Goal: Use online tool/utility: Utilize a website feature to perform a specific function

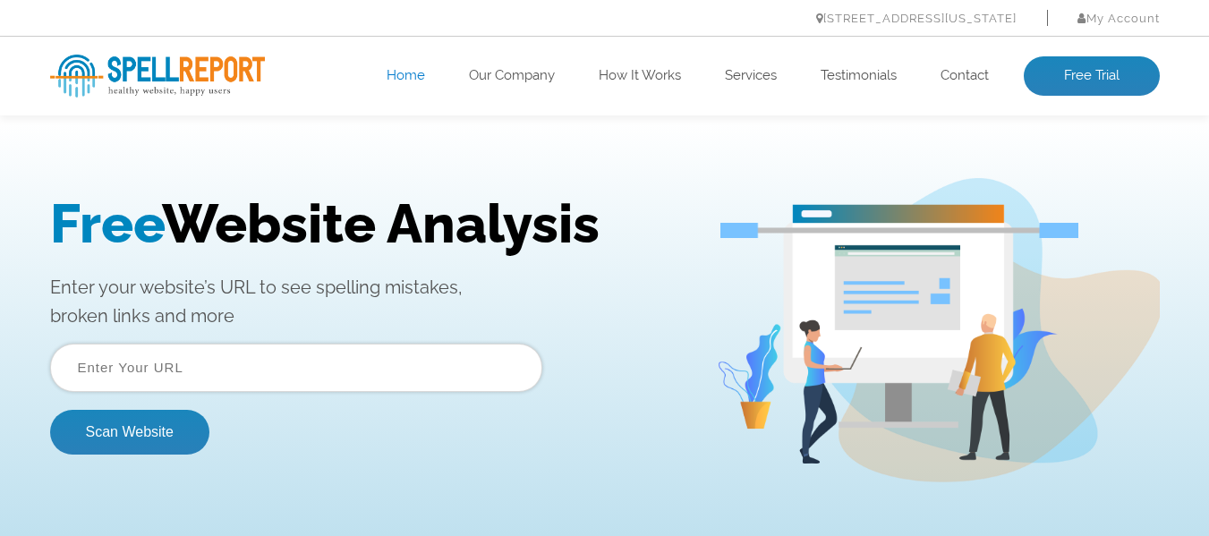
click at [260, 394] on form "Scan Website" at bounding box center [296, 399] width 492 height 111
drag, startPoint x: 236, startPoint y: 372, endPoint x: 231, endPoint y: 353, distance: 20.4
click at [236, 372] on input "text" at bounding box center [296, 368] width 492 height 48
paste input "[URL][DOMAIN_NAME]"
click at [287, 373] on input "[URL][DOMAIN_NAME]" at bounding box center [296, 368] width 492 height 48
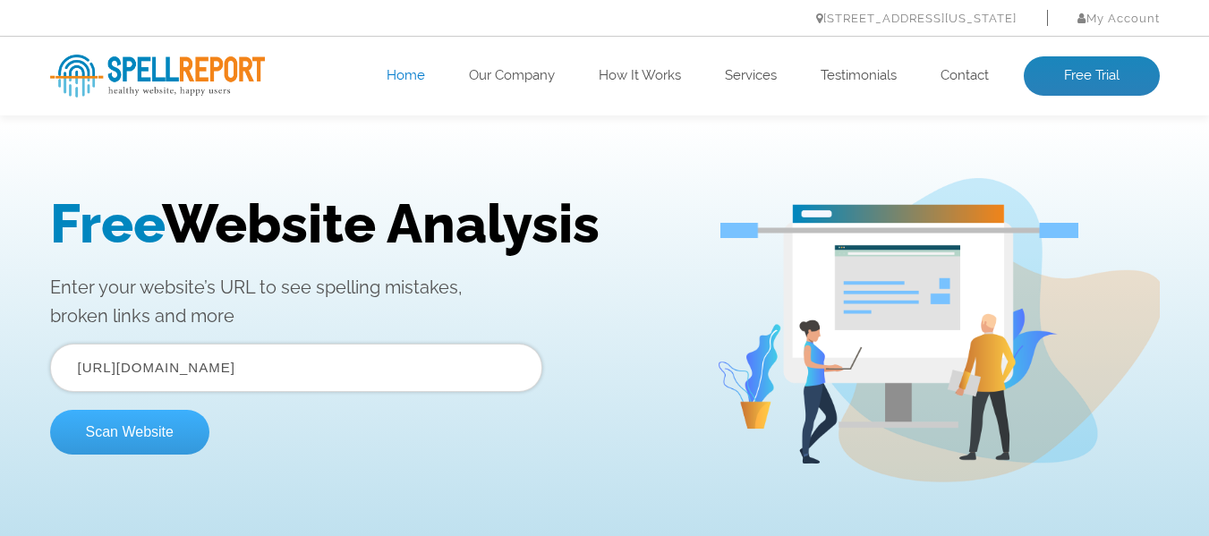
type input "[URL][DOMAIN_NAME]"
click at [100, 429] on button "Scan Website" at bounding box center [129, 432] width 159 height 45
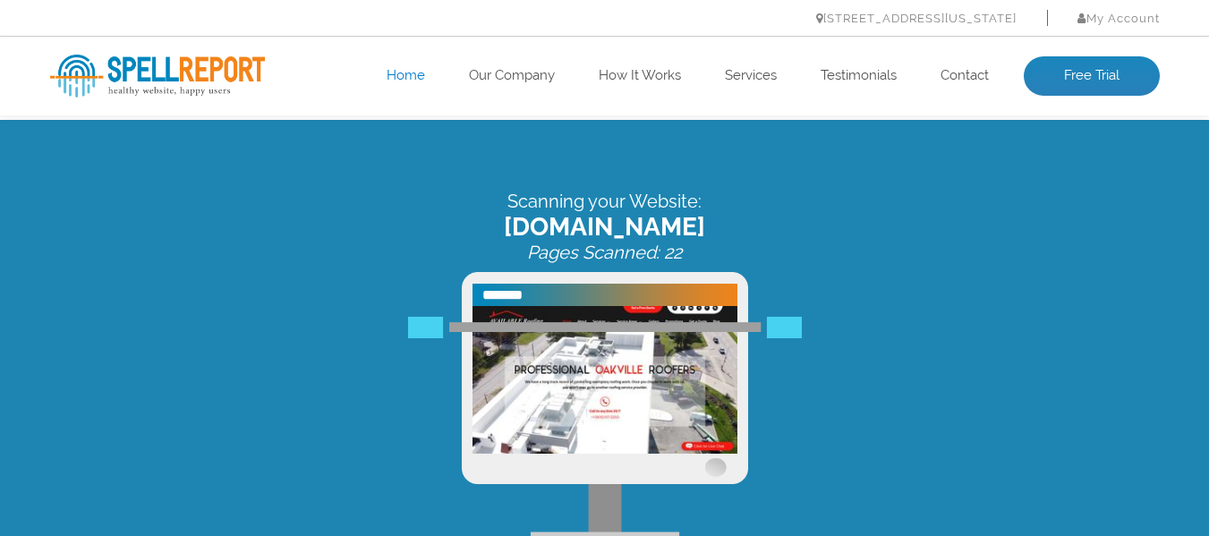
scroll to position [89, 0]
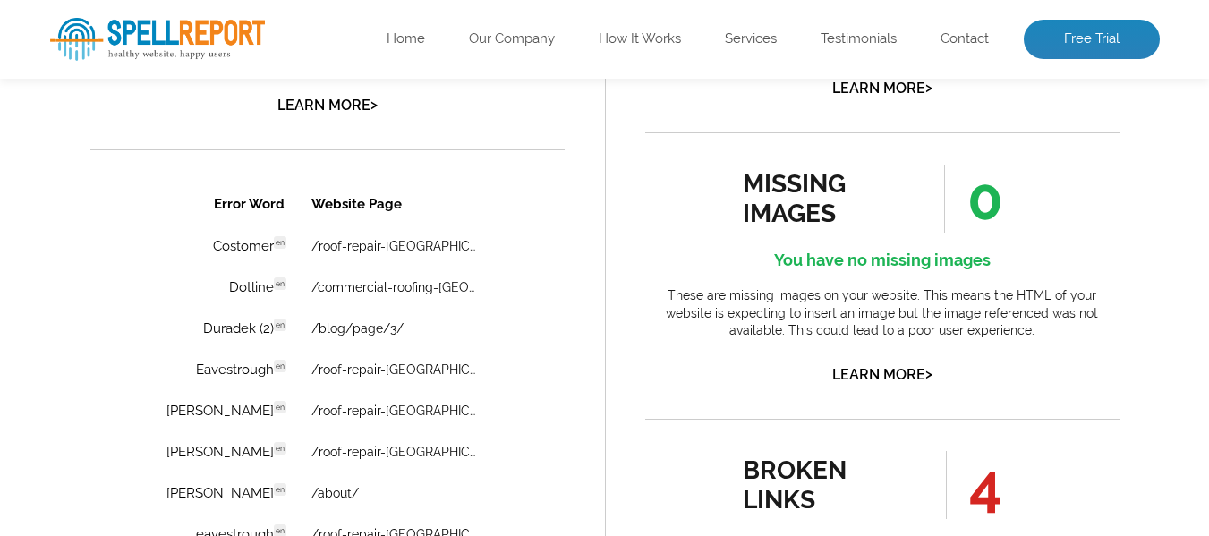
scroll to position [1253, 0]
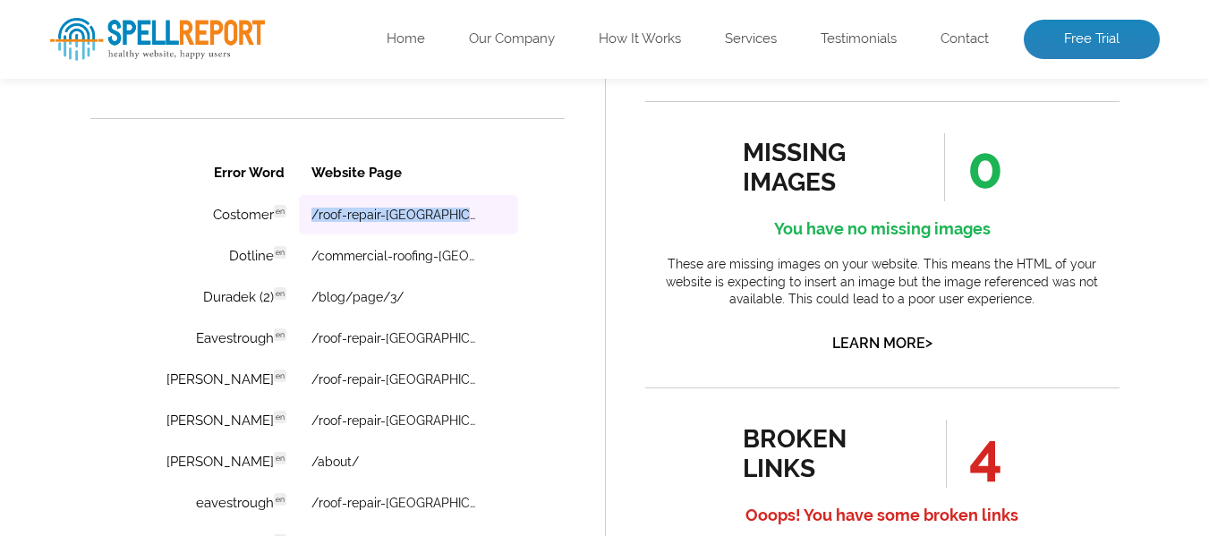
drag, startPoint x: 470, startPoint y: 211, endPoint x: 292, endPoint y: 219, distance: 178.3
click at [298, 219] on td "/roof-repair-mississauga/" at bounding box center [407, 214] width 219 height 39
copy link "/roof-repair-mississauga/"
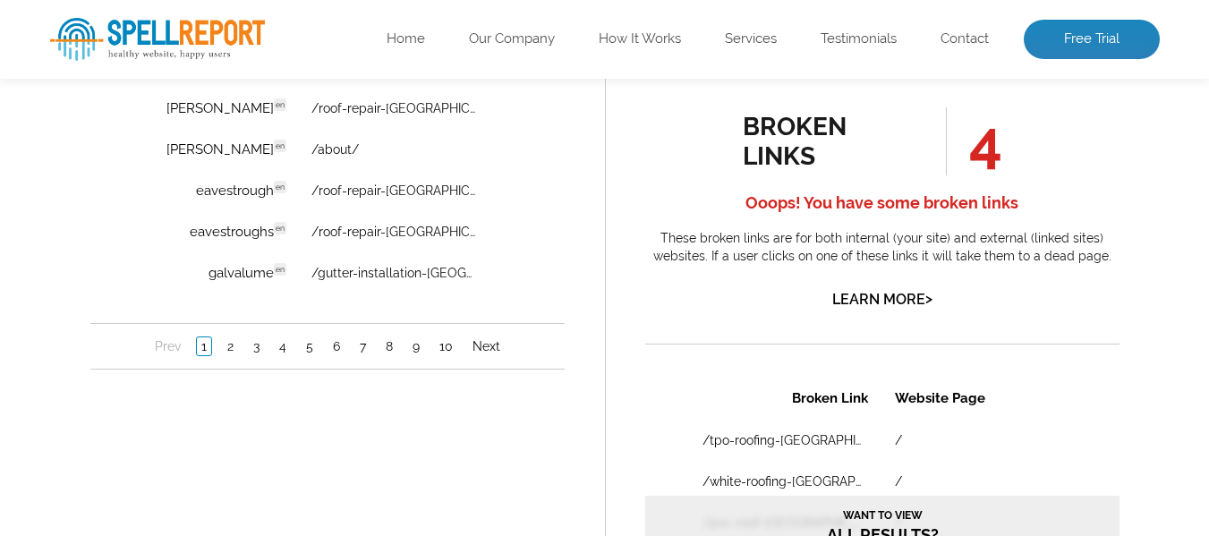
scroll to position [1611, 0]
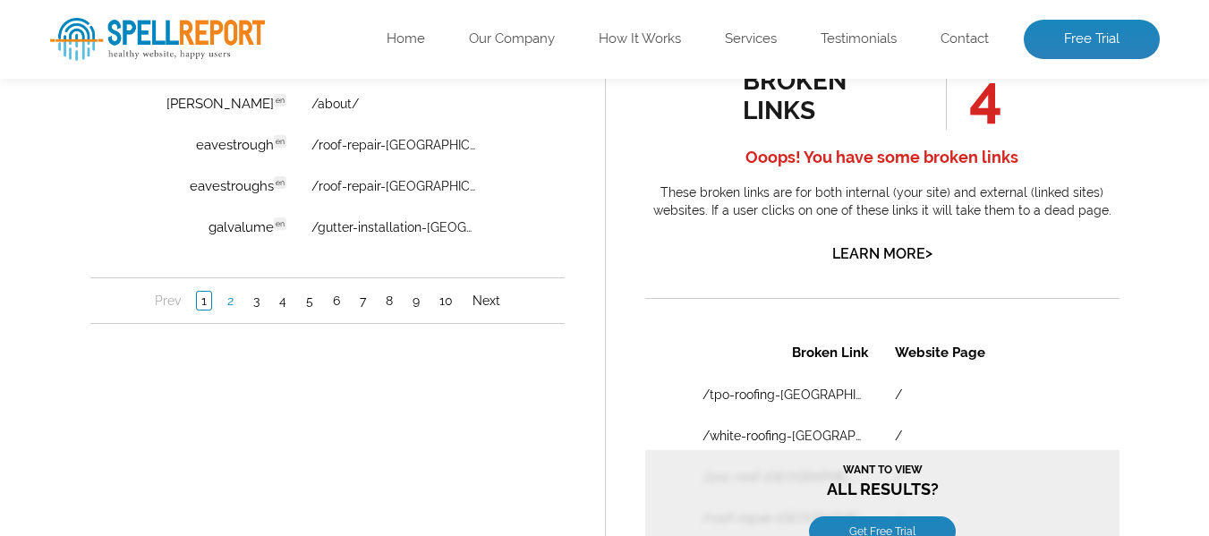
click at [227, 298] on link "2" at bounding box center [229, 302] width 15 height 18
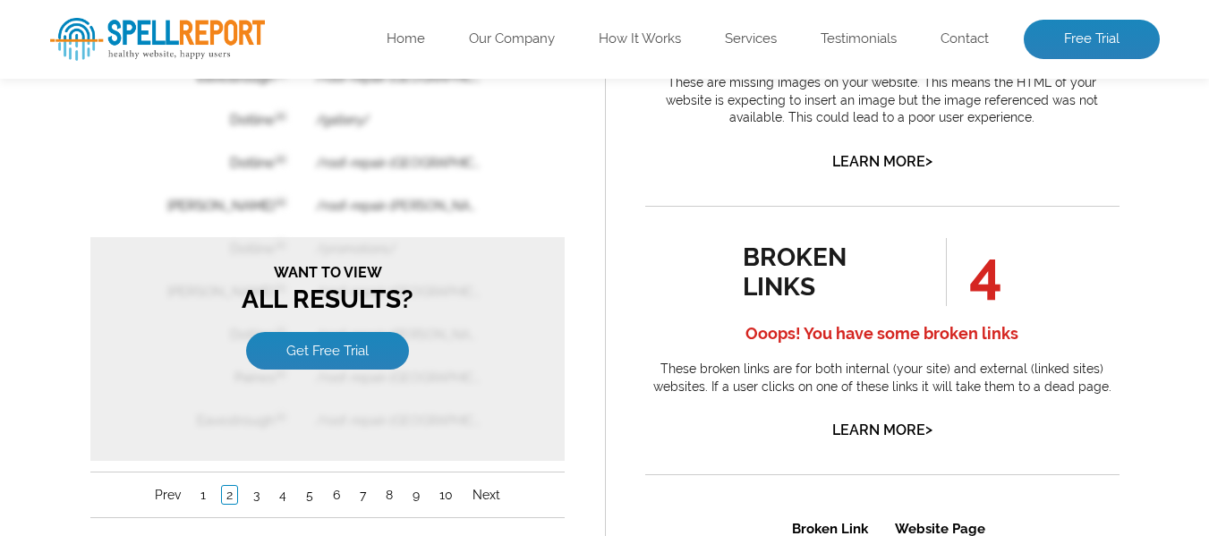
scroll to position [1521, 0]
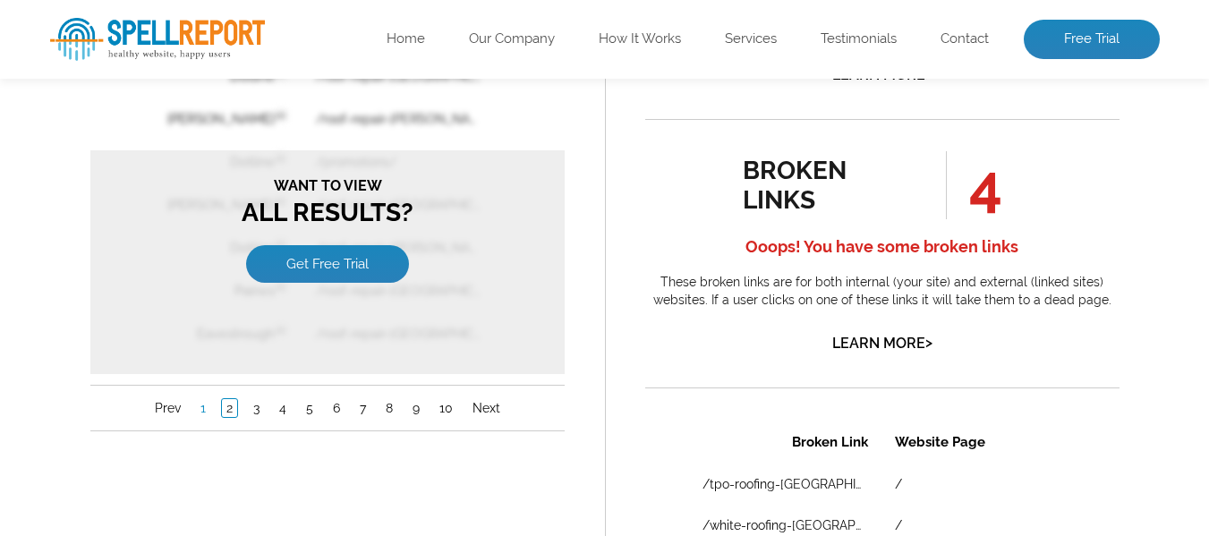
click at [206, 402] on link "1" at bounding box center [202, 409] width 14 height 18
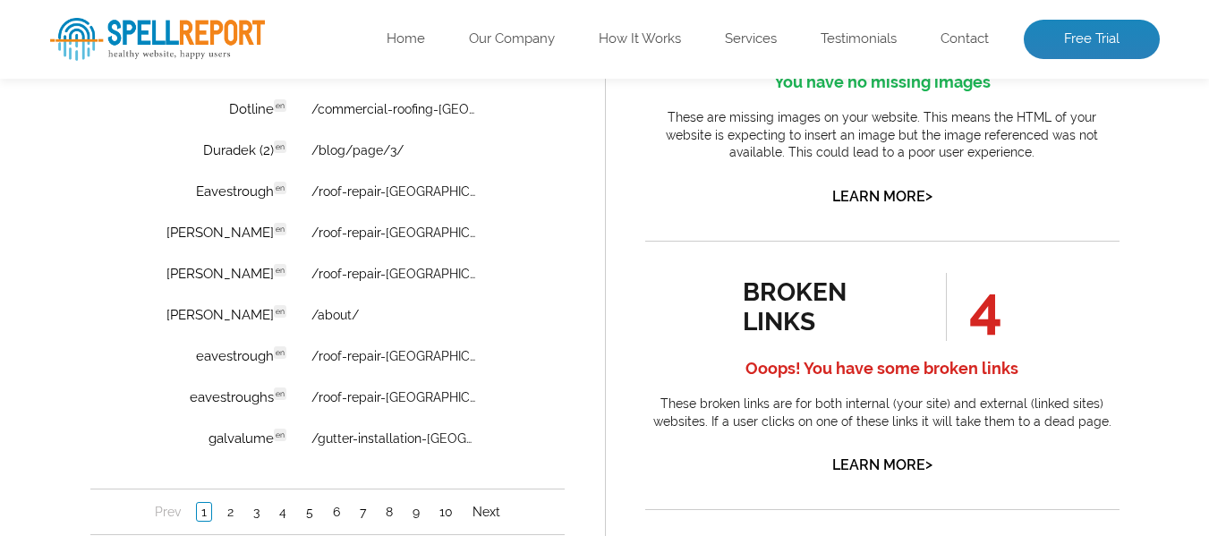
scroll to position [1432, 0]
